Goal: Navigation & Orientation: Find specific page/section

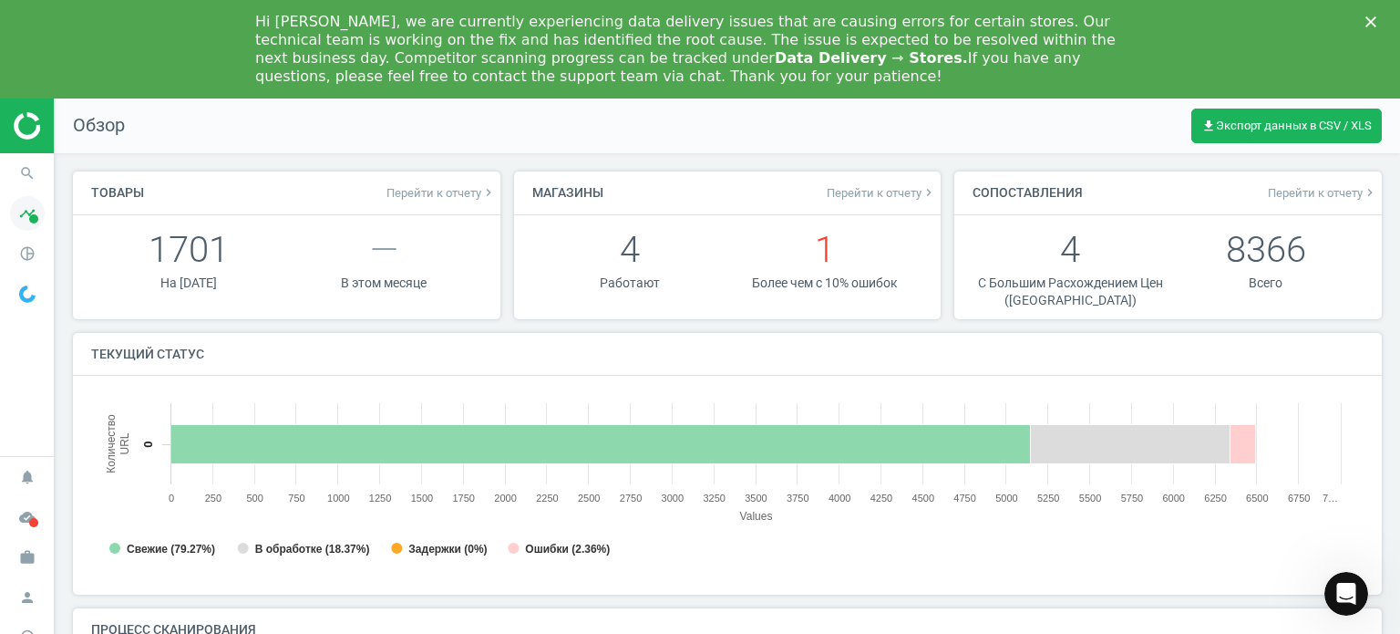
click at [25, 225] on icon "timeline" at bounding box center [27, 213] width 35 height 35
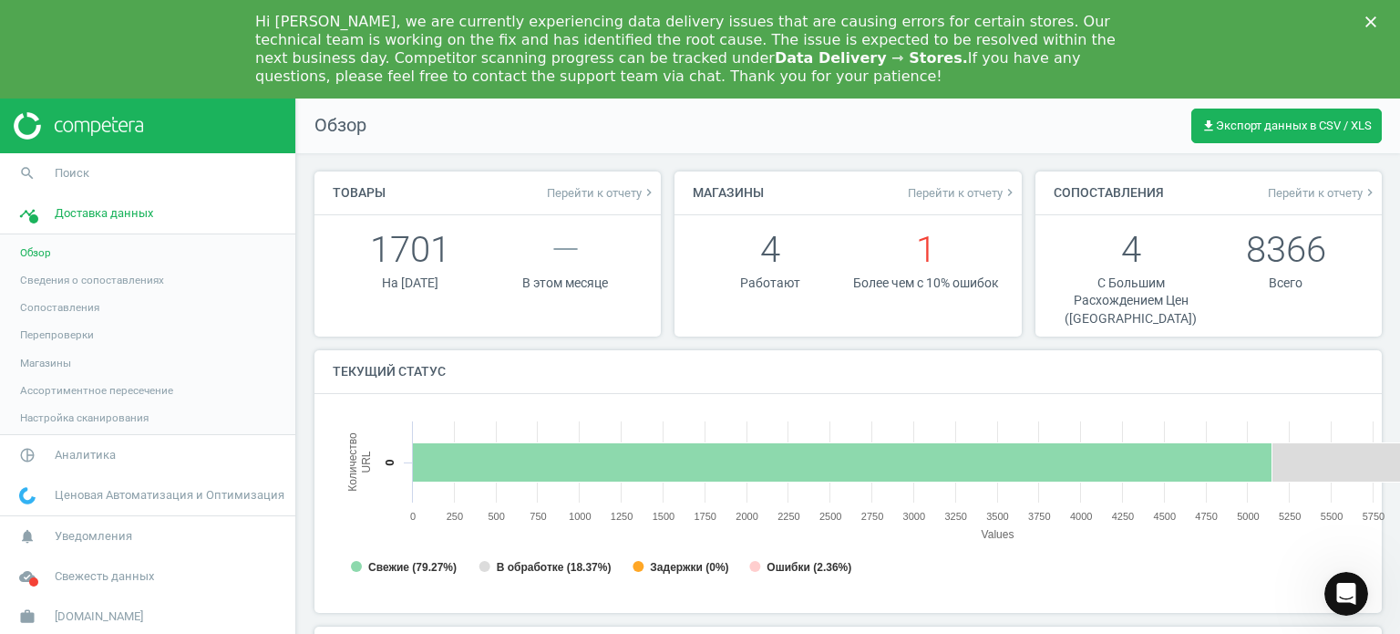
scroll to position [393, 1045]
click at [38, 369] on span "Магазины" at bounding box center [45, 363] width 51 height 15
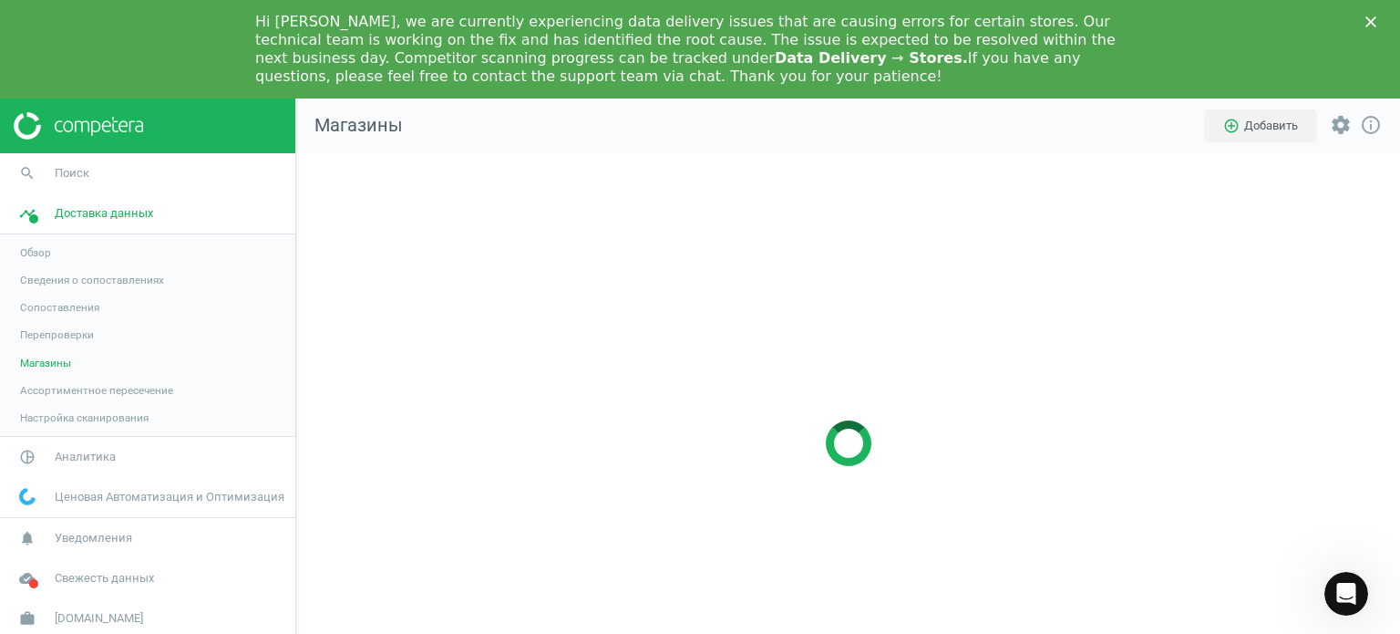
scroll to position [607, 1131]
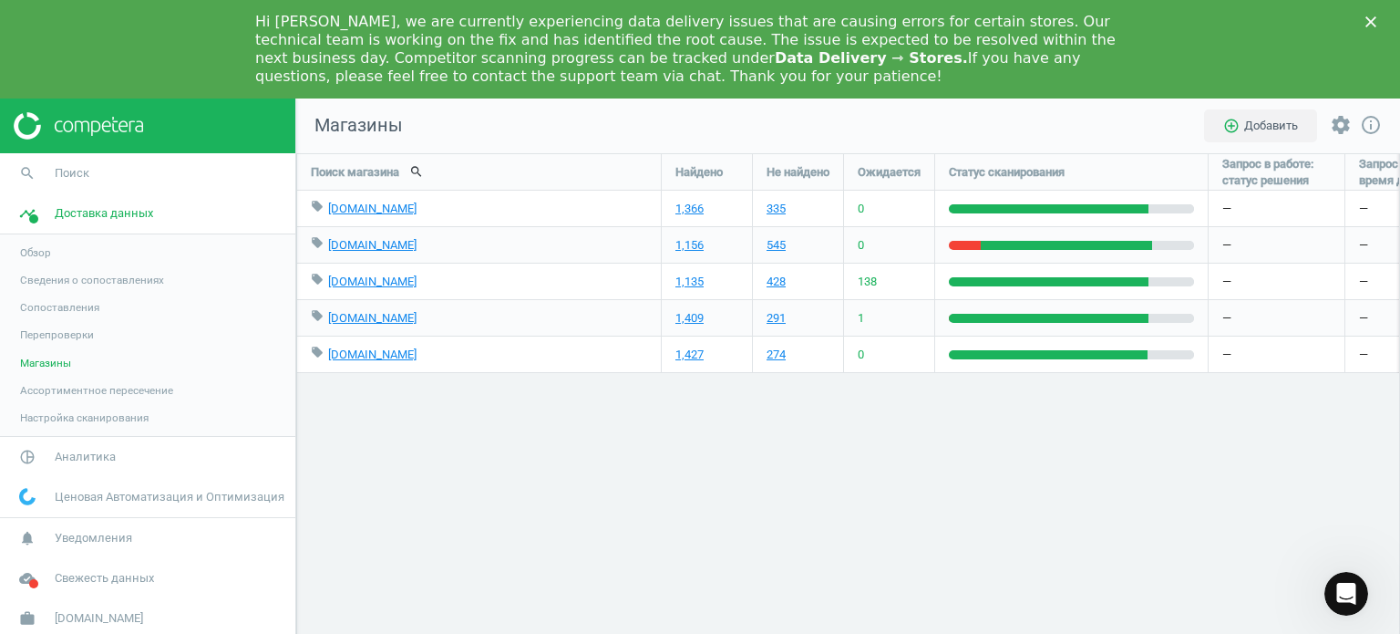
click at [512, 557] on div "Поиск магазина search Найдено Не найдено Ожидается Статус сканирования Запрос в…" at bounding box center [848, 442] width 1104 height 579
click at [30, 586] on span at bounding box center [33, 583] width 9 height 9
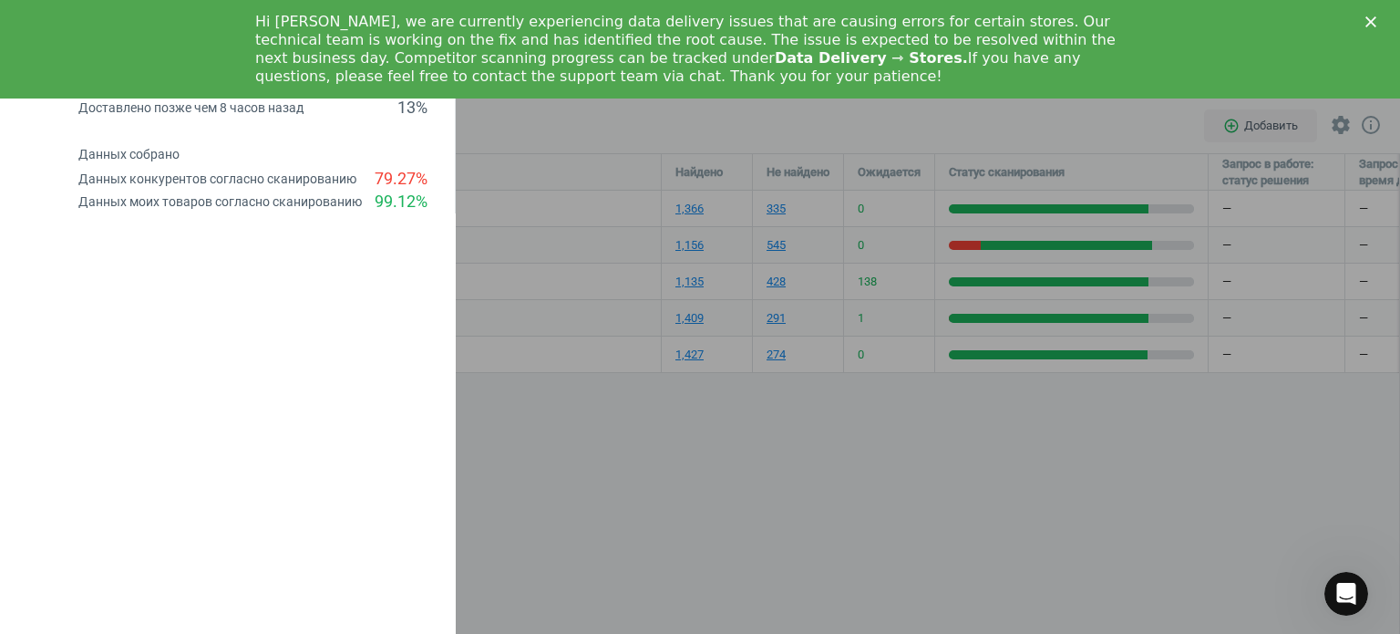
click at [531, 509] on div at bounding box center [700, 317] width 1400 height 634
